Goal: Book appointment/travel/reservation

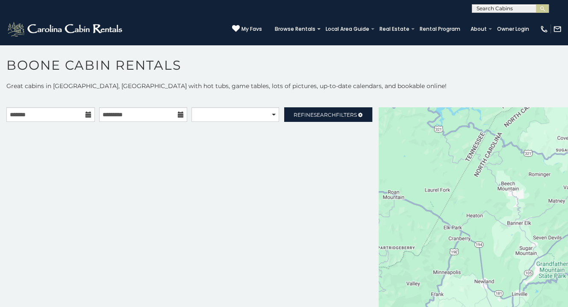
scroll to position [8, 0]
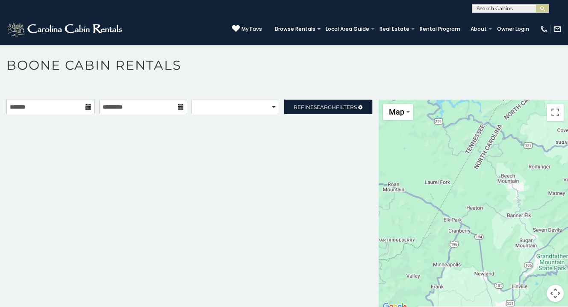
click at [221, 73] on h1 "Boone Cabin Rentals" at bounding box center [284, 69] width 568 height 24
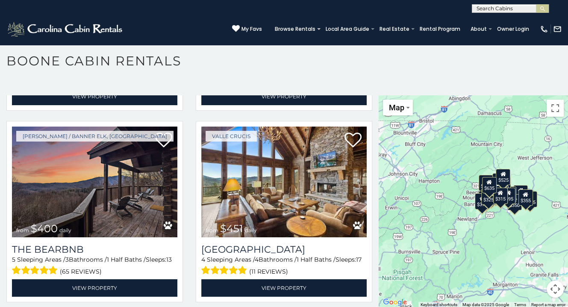
scroll to position [812, 0]
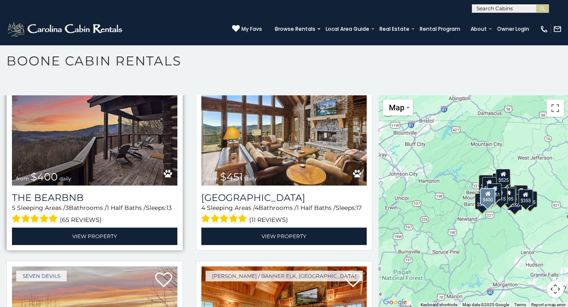
click at [118, 132] on img at bounding box center [94, 130] width 165 height 111
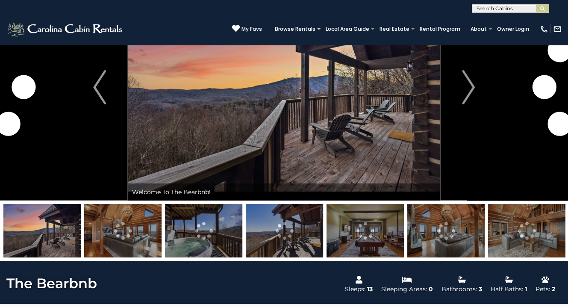
scroll to position [85, 0]
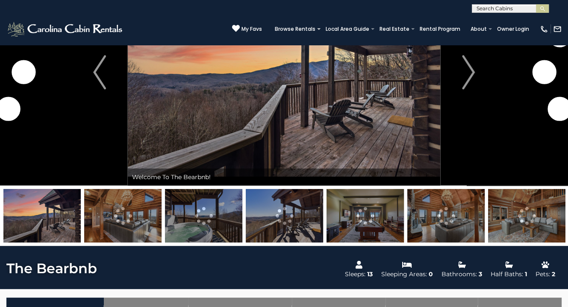
click at [135, 205] on img at bounding box center [122, 215] width 77 height 53
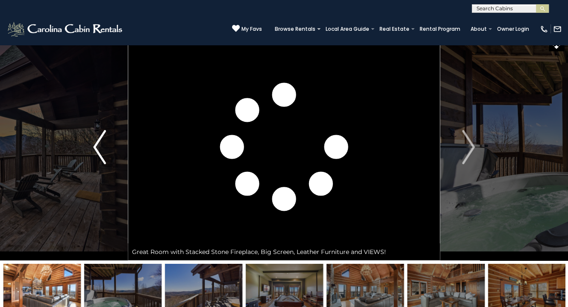
scroll to position [0, 0]
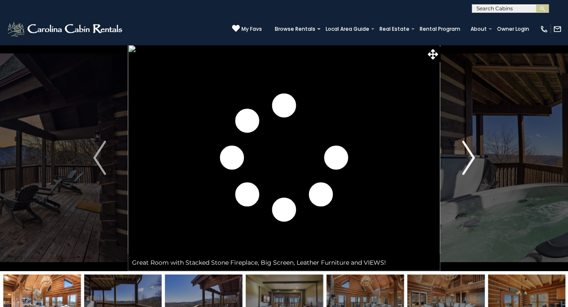
click at [464, 145] on img "Next" at bounding box center [468, 158] width 13 height 34
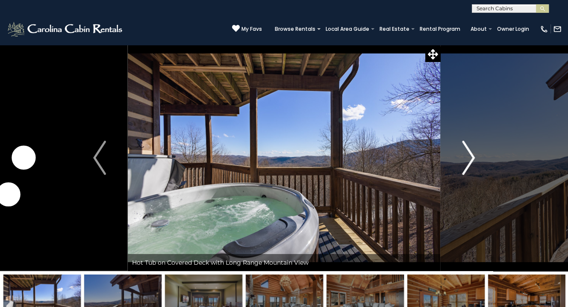
click at [465, 146] on img "Next" at bounding box center [468, 158] width 13 height 34
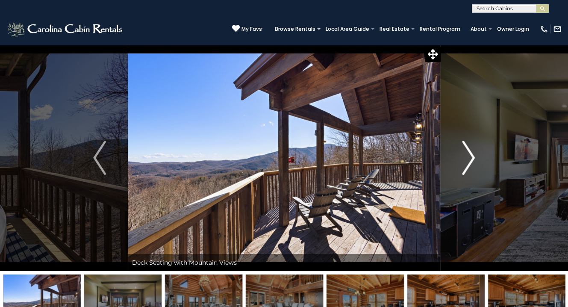
click at [465, 146] on img "Next" at bounding box center [468, 158] width 13 height 34
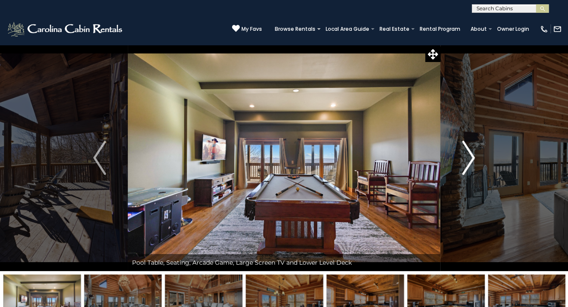
click at [465, 146] on img "Next" at bounding box center [468, 158] width 13 height 34
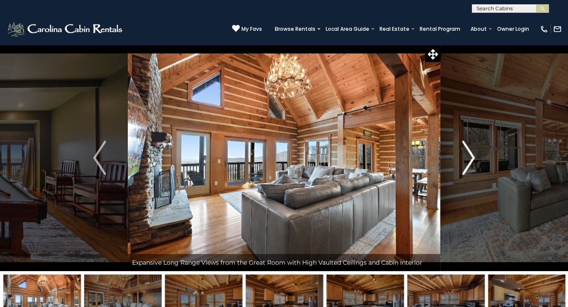
click at [465, 146] on img "Next" at bounding box center [468, 158] width 13 height 34
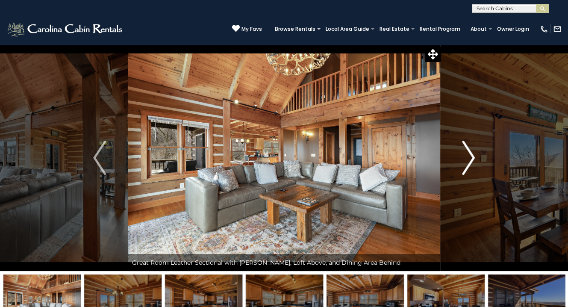
click at [465, 146] on img "Next" at bounding box center [468, 158] width 13 height 34
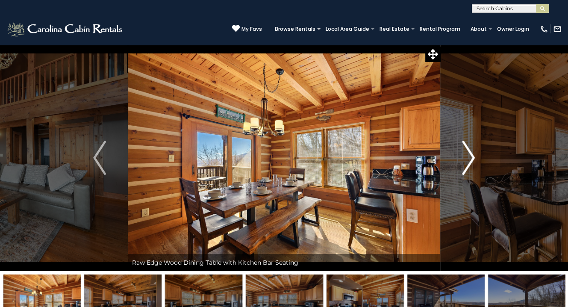
click at [465, 146] on img "Next" at bounding box center [468, 158] width 13 height 34
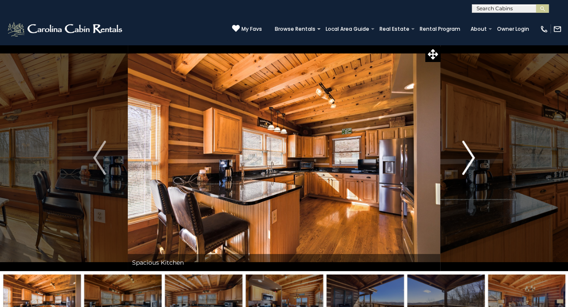
click at [465, 144] on img "Next" at bounding box center [468, 158] width 13 height 34
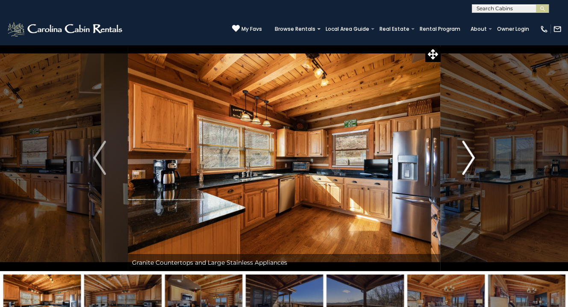
click at [465, 143] on img "Next" at bounding box center [468, 158] width 13 height 34
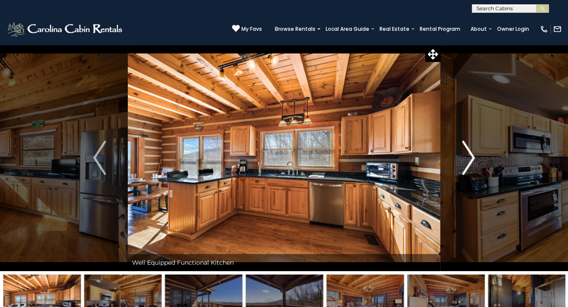
click at [461, 140] on button "Next" at bounding box center [468, 157] width 56 height 226
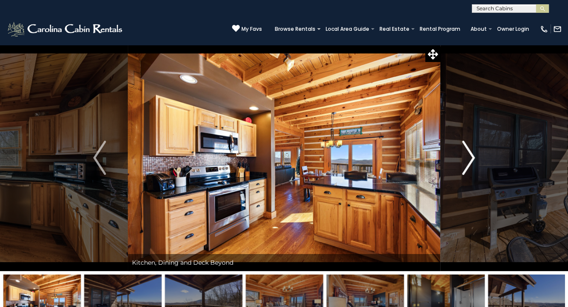
click at [461, 140] on button "Next" at bounding box center [468, 157] width 56 height 226
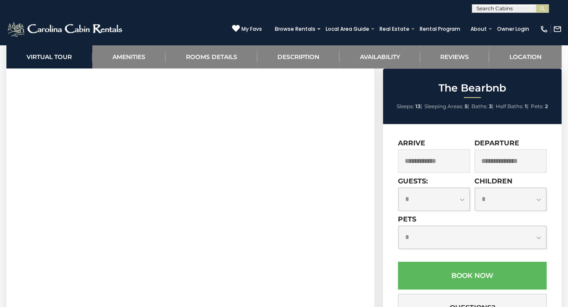
scroll to position [385, 0]
